Goal: Find contact information: Find contact information

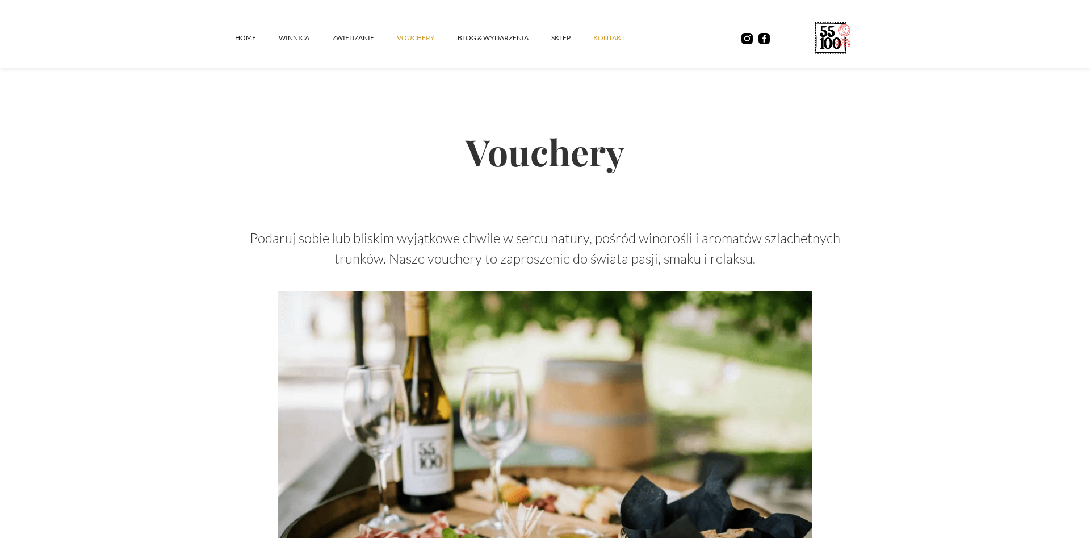
click at [616, 35] on link "kontakt" at bounding box center [620, 38] width 55 height 34
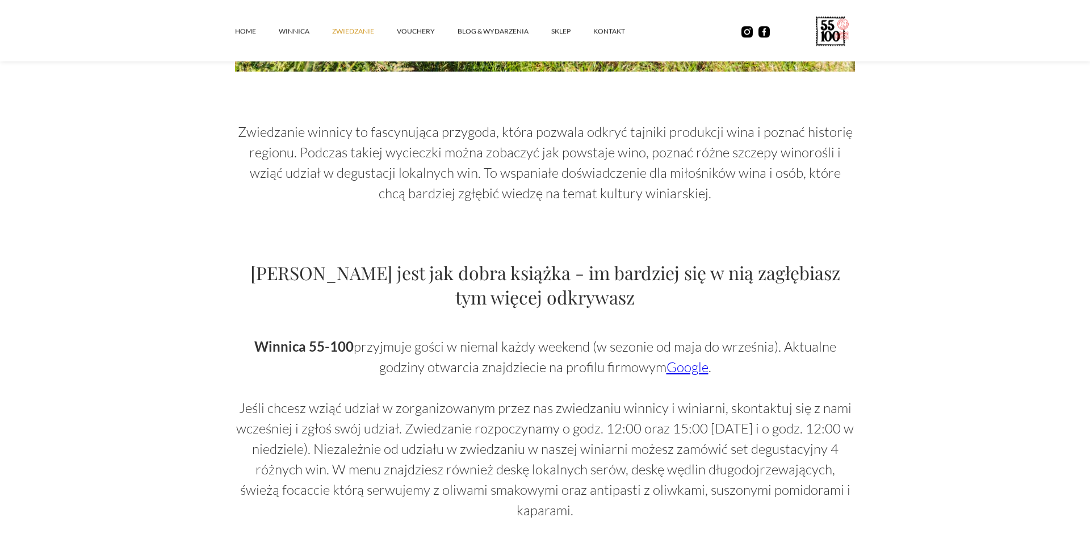
scroll to position [521, 0]
